Goal: Information Seeking & Learning: Learn about a topic

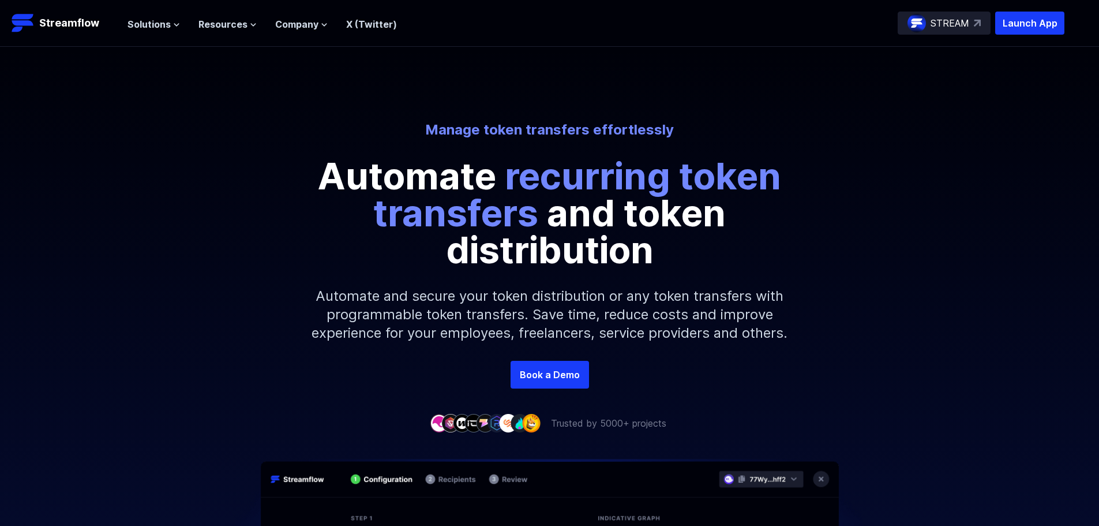
scroll to position [263, 0]
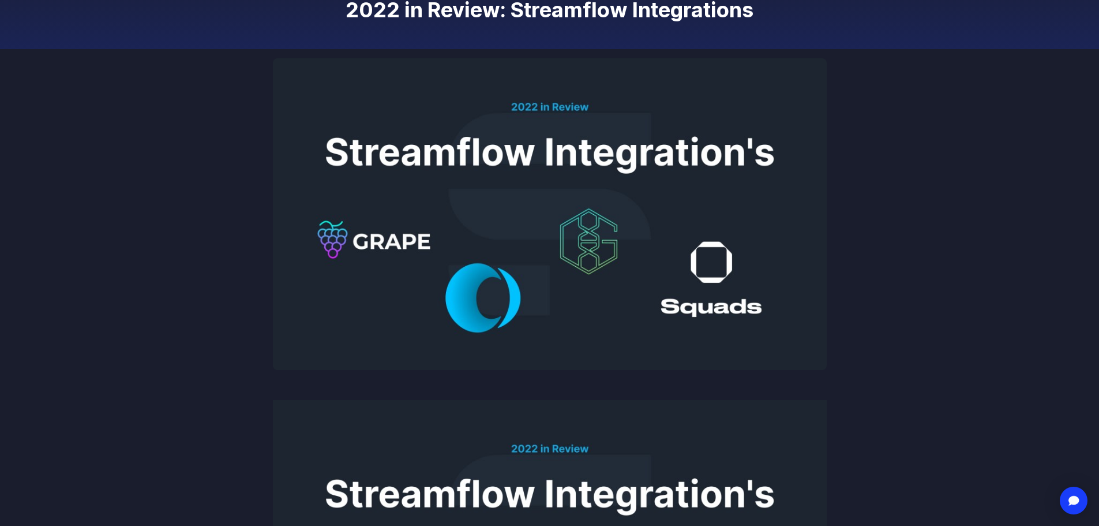
scroll to position [173, 0]
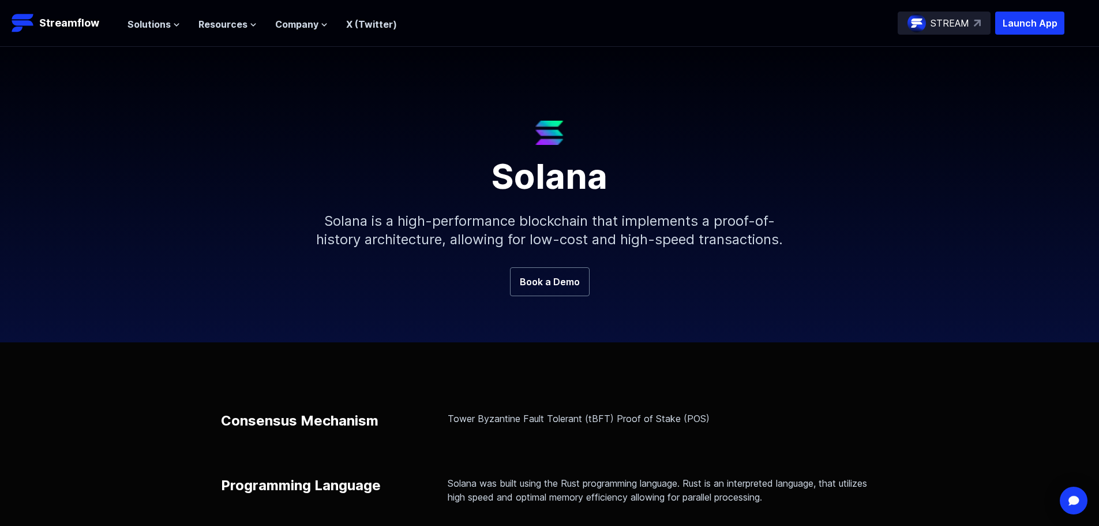
scroll to position [58, 0]
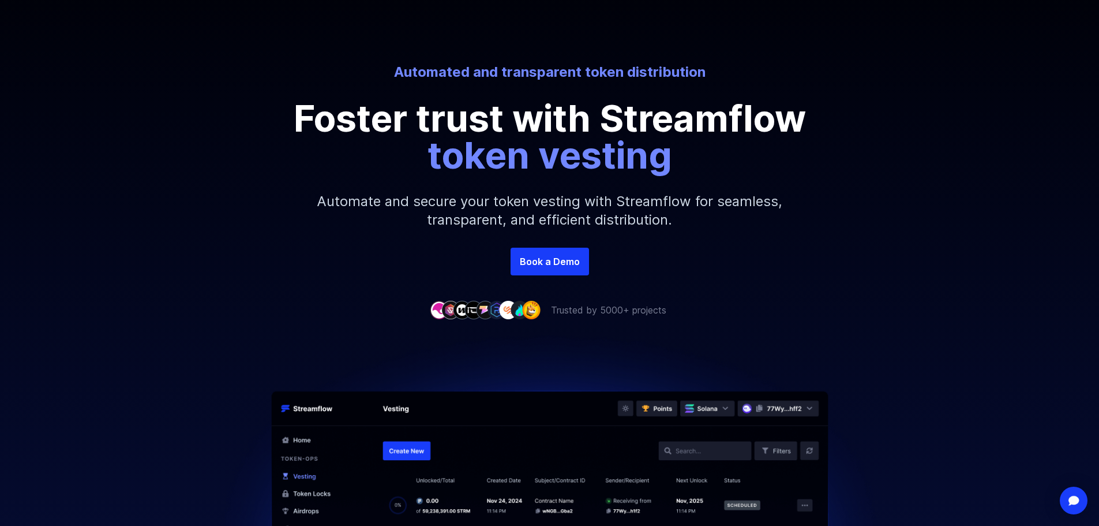
scroll to position [115, 0]
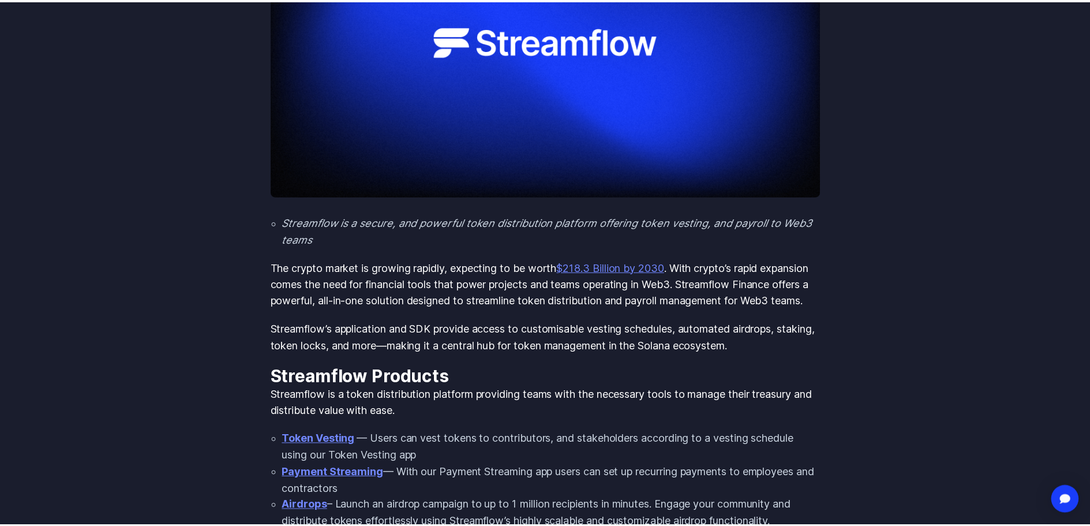
scroll to position [231, 0]
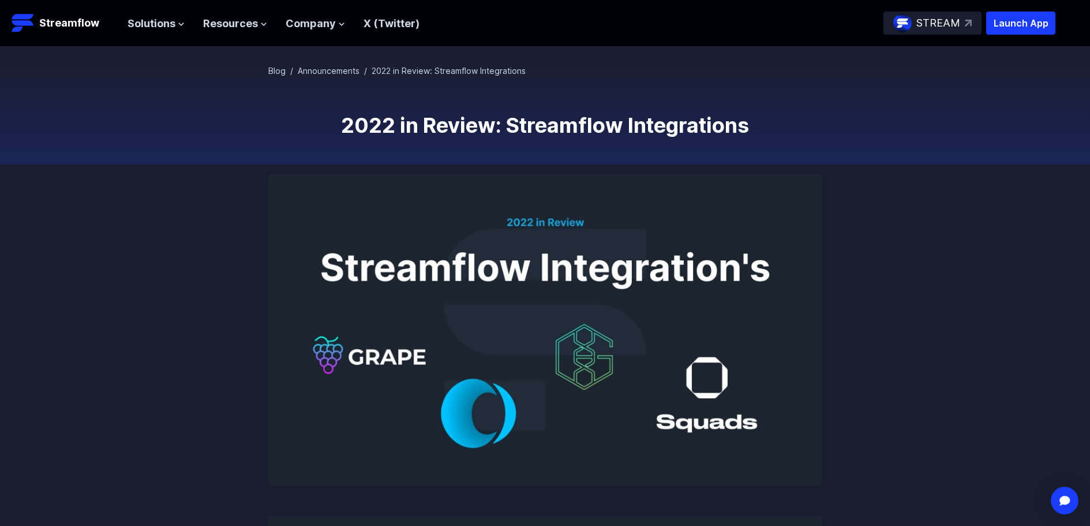
scroll to position [58, 0]
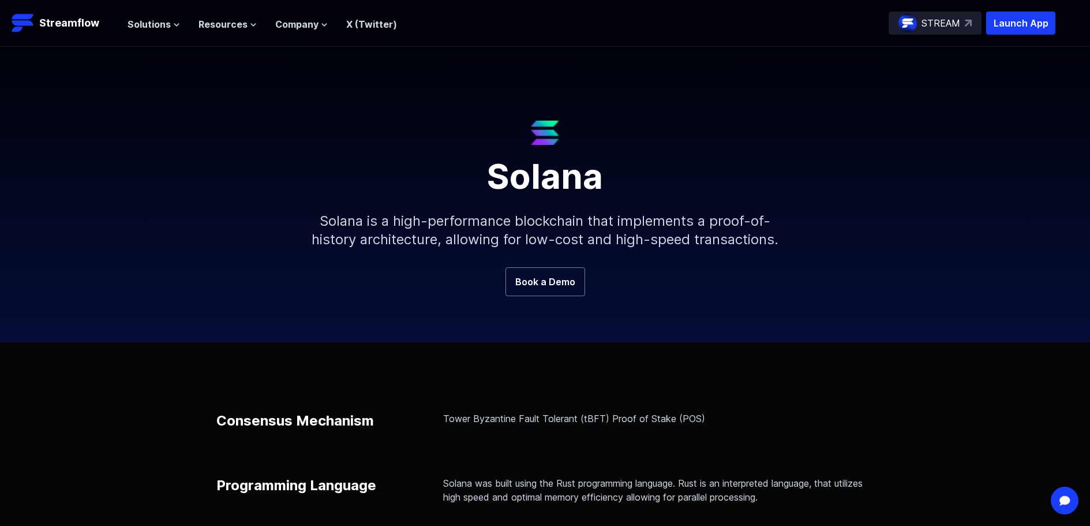
scroll to position [58, 0]
